Goal: Find specific page/section: Find specific page/section

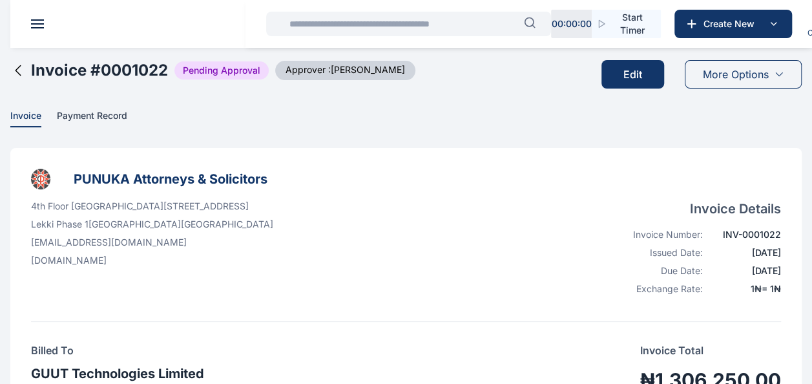
click at [753, 66] on div "More Options" at bounding box center [742, 74] width 117 height 28
click at [474, 178] on h3 "PUNUKA Attorneys & Solicitors" at bounding box center [406, 179] width 750 height 21
click at [773, 54] on div "More Options" at bounding box center [737, 74] width 127 height 49
click at [767, 67] on span "More Options" at bounding box center [735, 73] width 66 height 15
click at [380, 173] on h3 "PUNUKA Attorneys & Solicitors" at bounding box center [406, 179] width 750 height 21
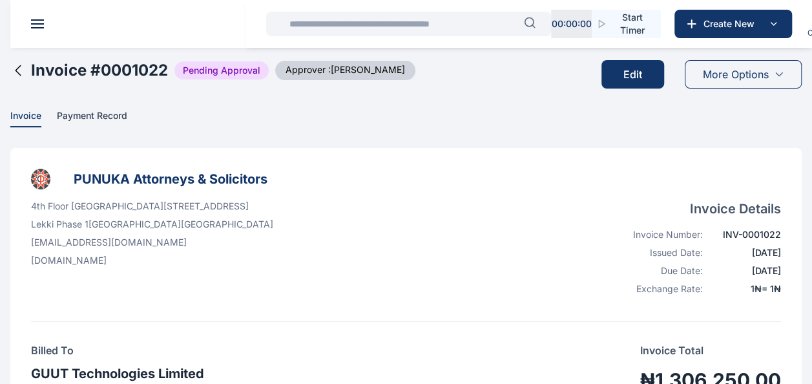
click at [22, 63] on icon at bounding box center [17, 70] width 15 height 15
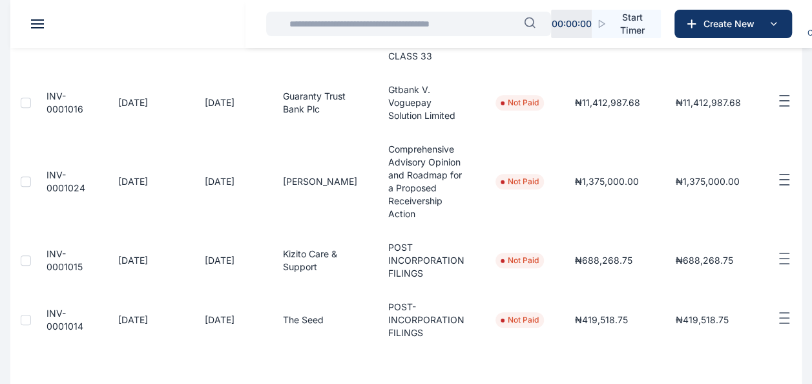
scroll to position [646, 0]
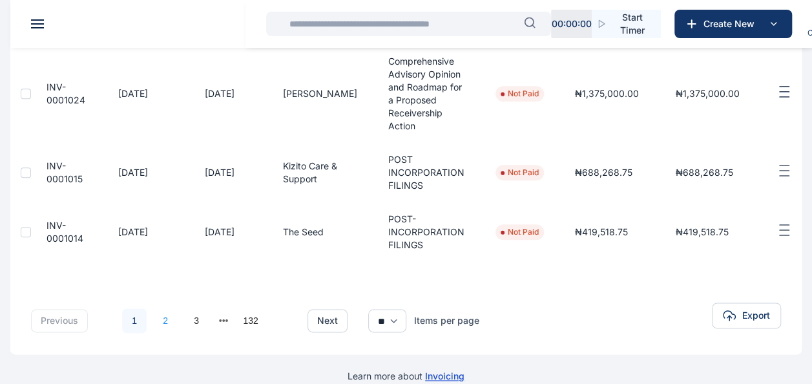
click at [164, 320] on link "2" at bounding box center [165, 320] width 25 height 25
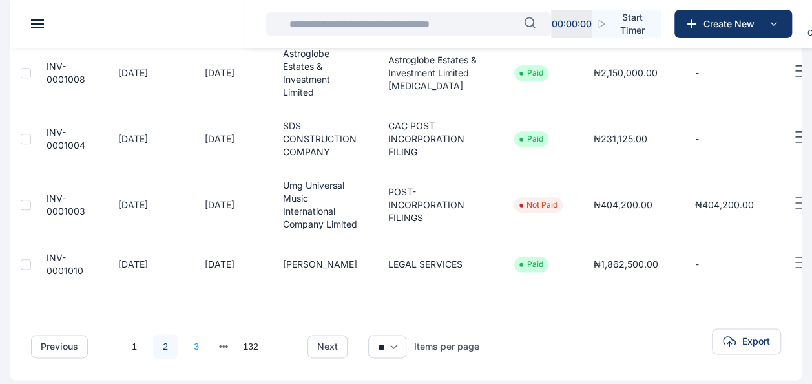
click at [191, 358] on link "3" at bounding box center [196, 346] width 25 height 25
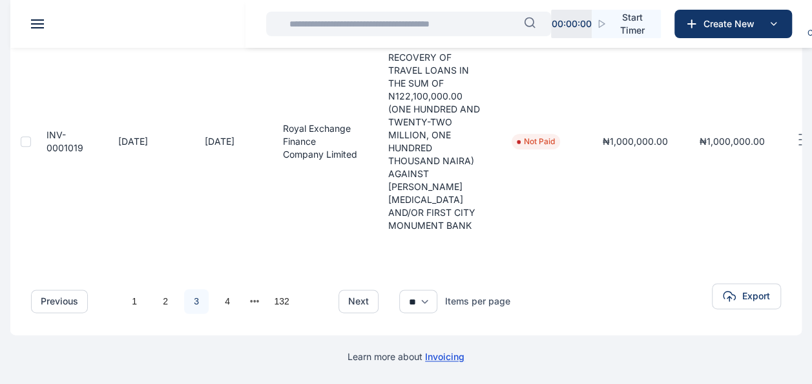
scroll to position [855, 0]
click at [228, 289] on link "4" at bounding box center [227, 301] width 25 height 25
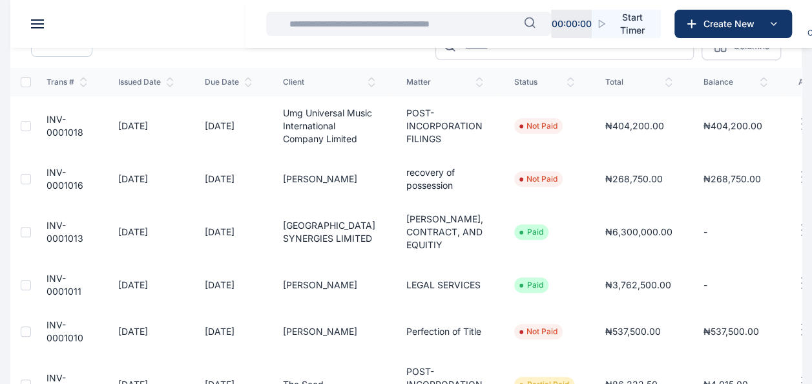
scroll to position [129, 0]
